Goal: Transaction & Acquisition: Book appointment/travel/reservation

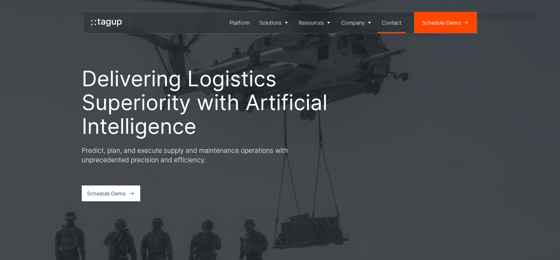
click at [392, 22] on div "Contact" at bounding box center [391, 23] width 19 height 8
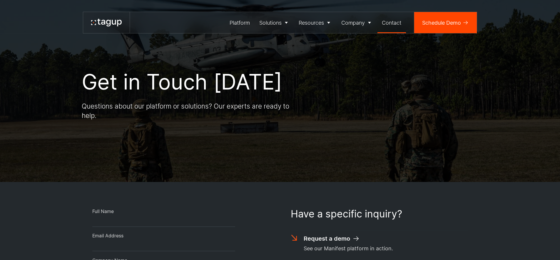
drag, startPoint x: 0, startPoint y: 0, endPoint x: 390, endPoint y: 23, distance: 390.5
click at [390, 23] on div "Contact" at bounding box center [391, 23] width 19 height 8
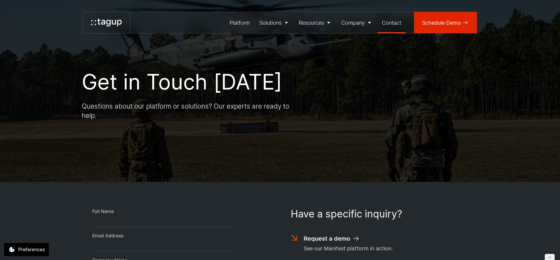
click at [439, 24] on div "Schedule Demo" at bounding box center [441, 23] width 39 height 8
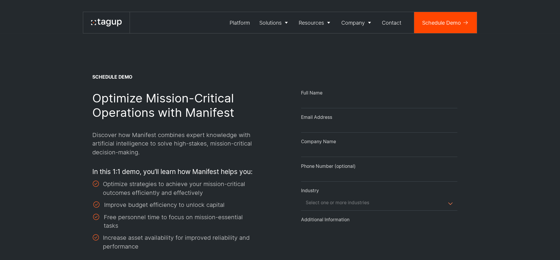
select select "Request Demo Form"
